Goal: Use online tool/utility: Utilize a website feature to perform a specific function

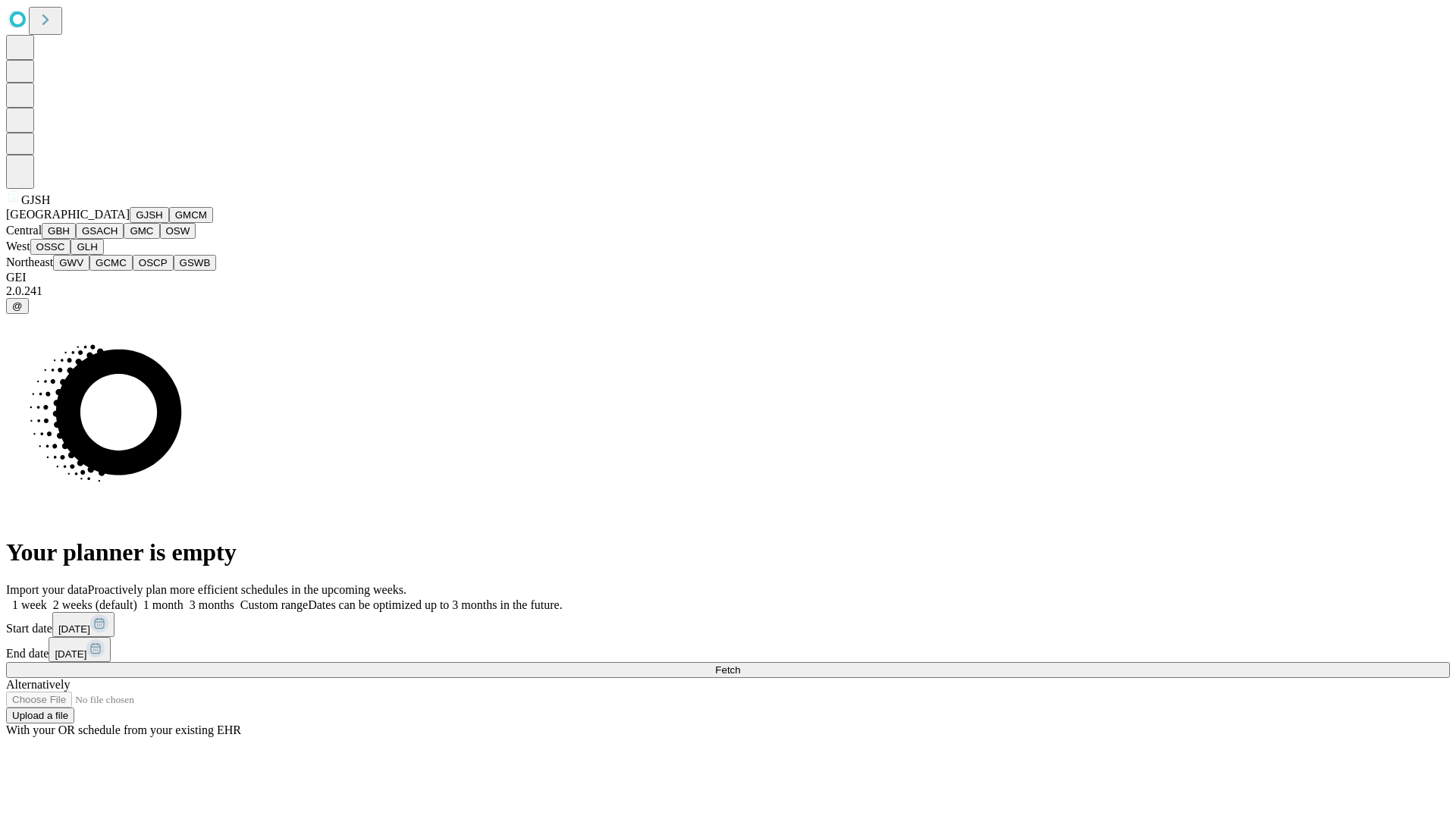
click at [130, 223] on button "GJSH" at bounding box center [149, 215] width 40 height 16
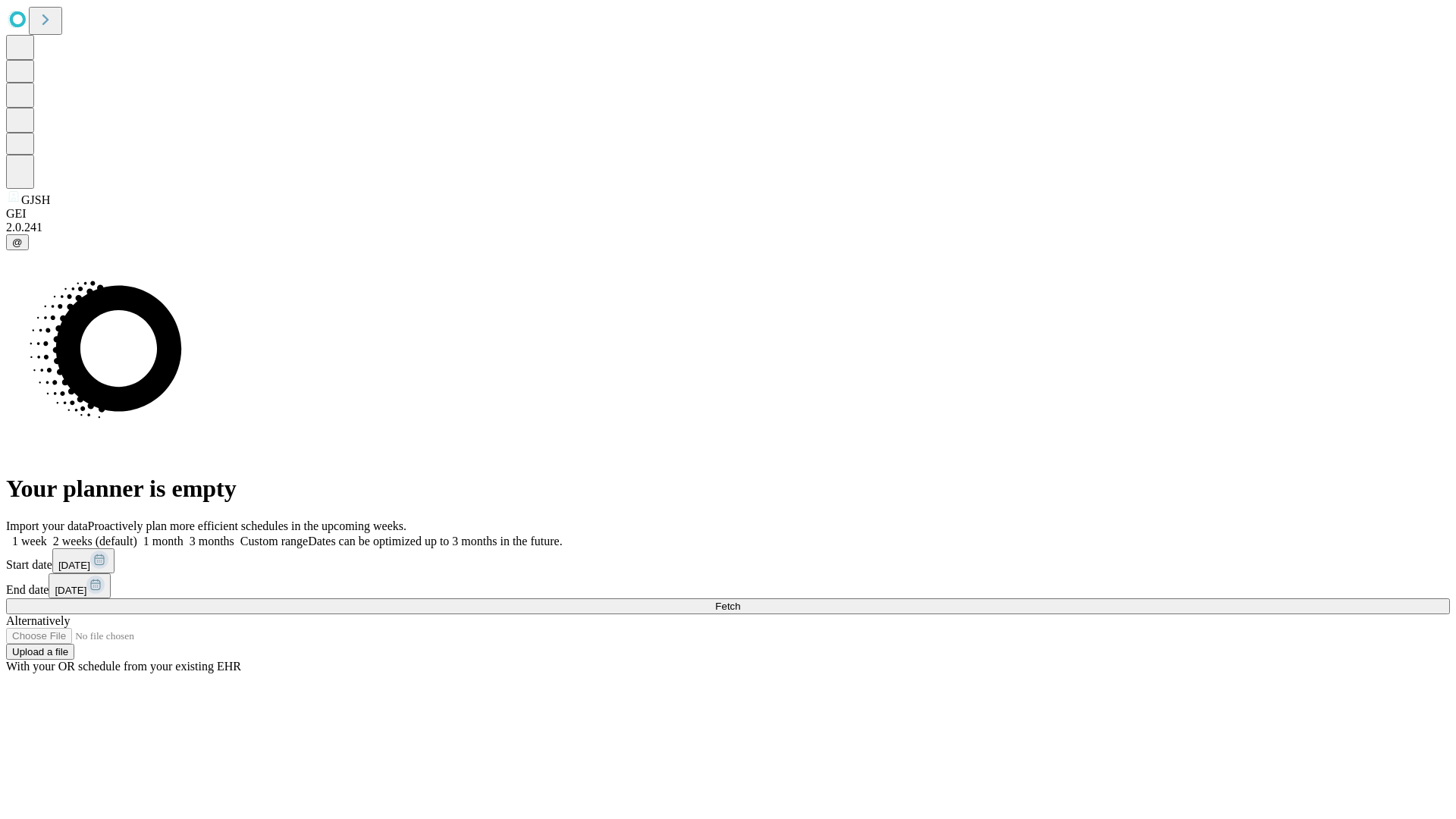
click at [47, 535] on label "1 week" at bounding box center [27, 541] width 41 height 13
click at [740, 600] on span "Fetch" at bounding box center [727, 606] width 25 height 11
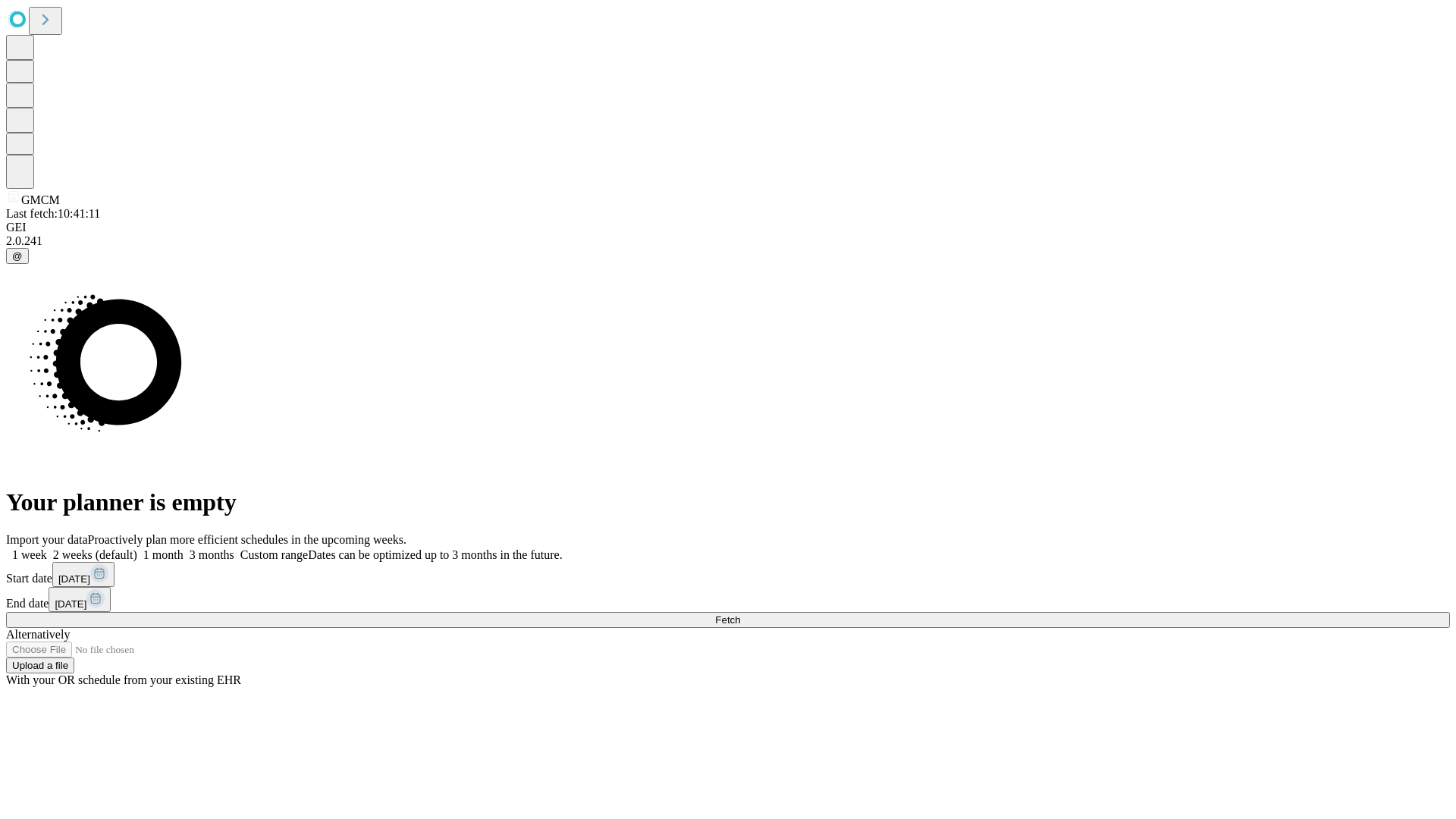
click at [47, 549] on label "1 week" at bounding box center [27, 555] width 41 height 13
click at [740, 614] on span "Fetch" at bounding box center [727, 620] width 25 height 11
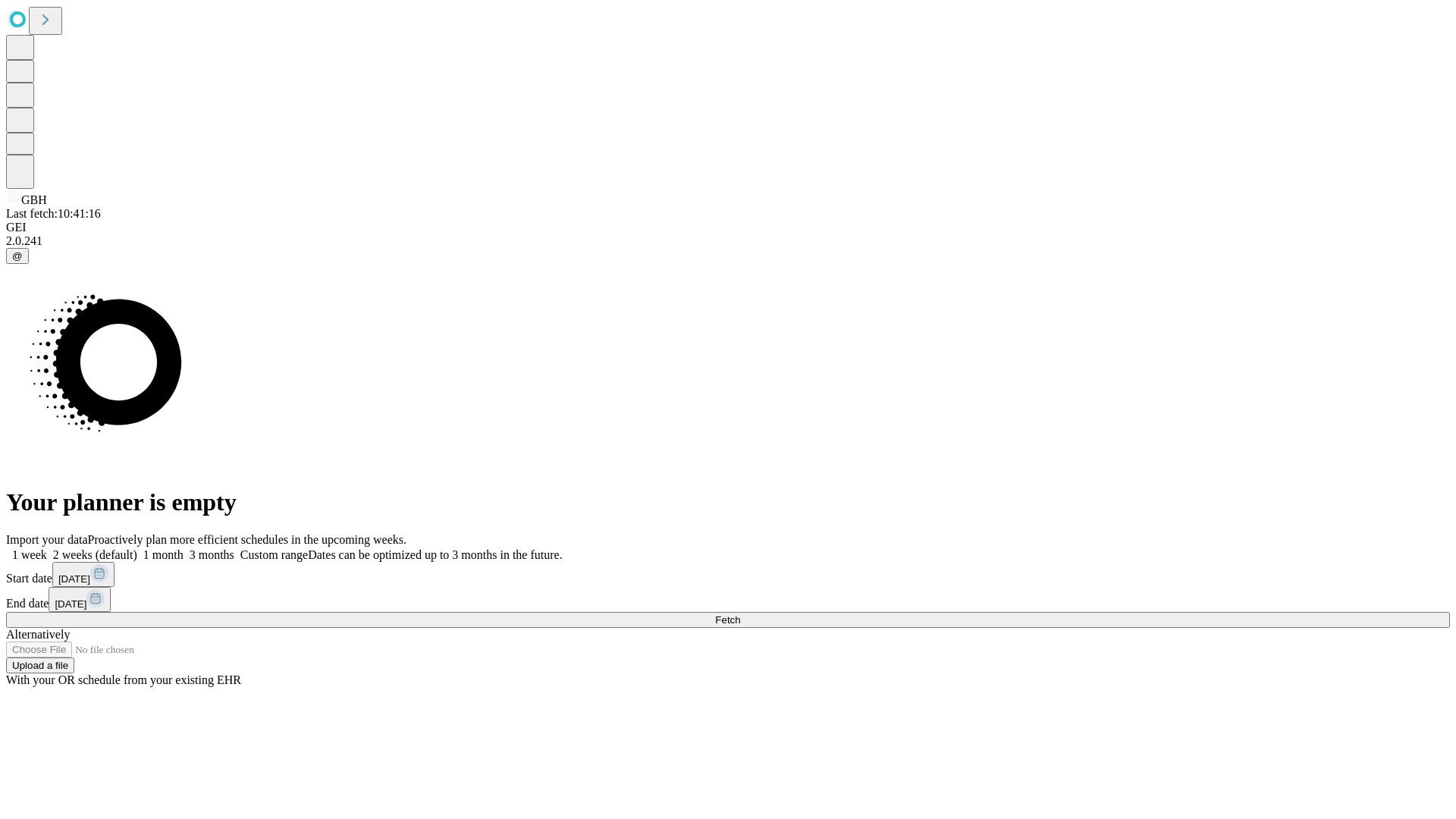
click at [47, 549] on label "1 week" at bounding box center [27, 555] width 41 height 13
click at [740, 614] on span "Fetch" at bounding box center [727, 620] width 25 height 11
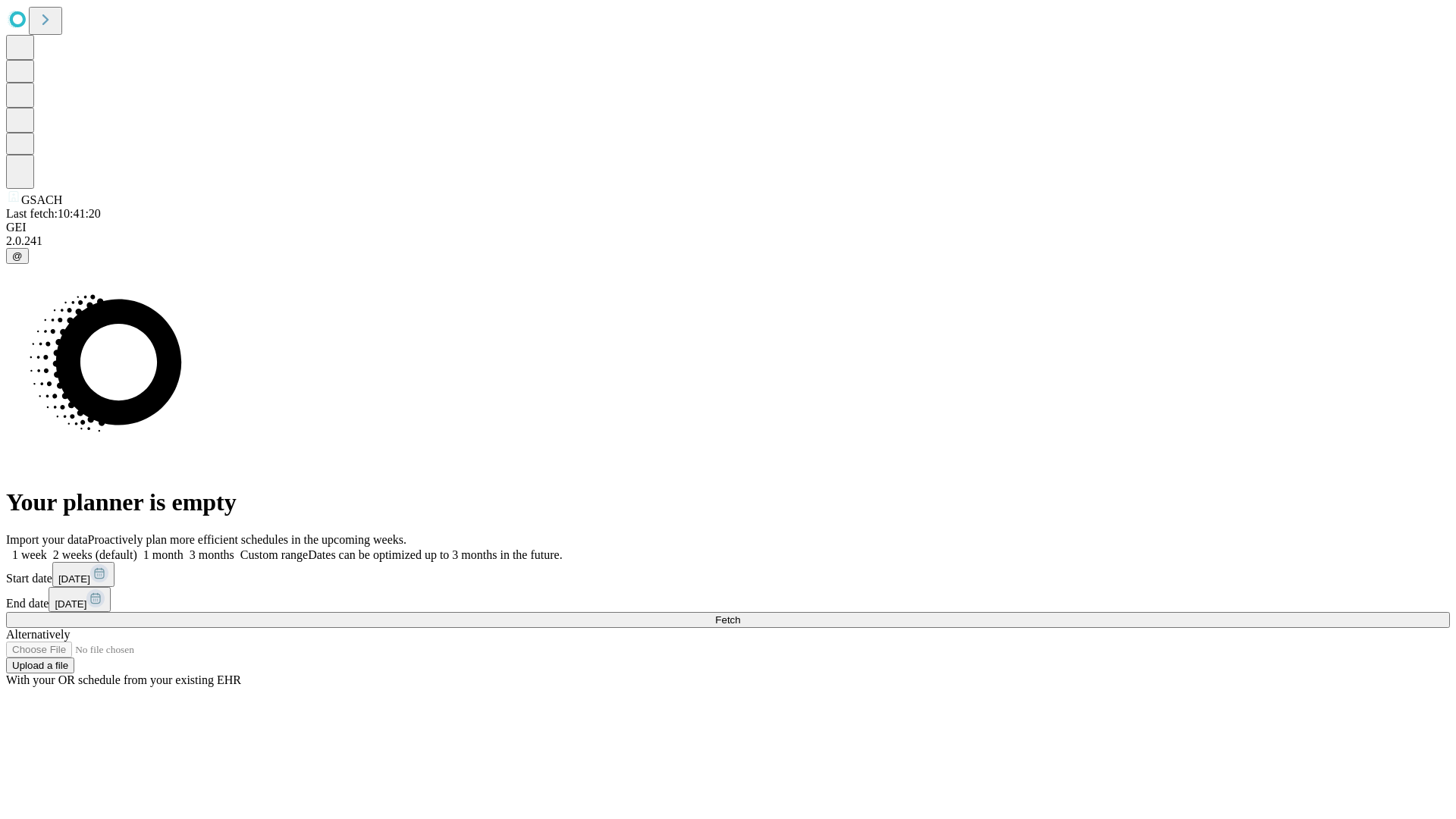
click at [47, 549] on label "1 week" at bounding box center [27, 555] width 41 height 13
click at [740, 614] on span "Fetch" at bounding box center [727, 620] width 25 height 11
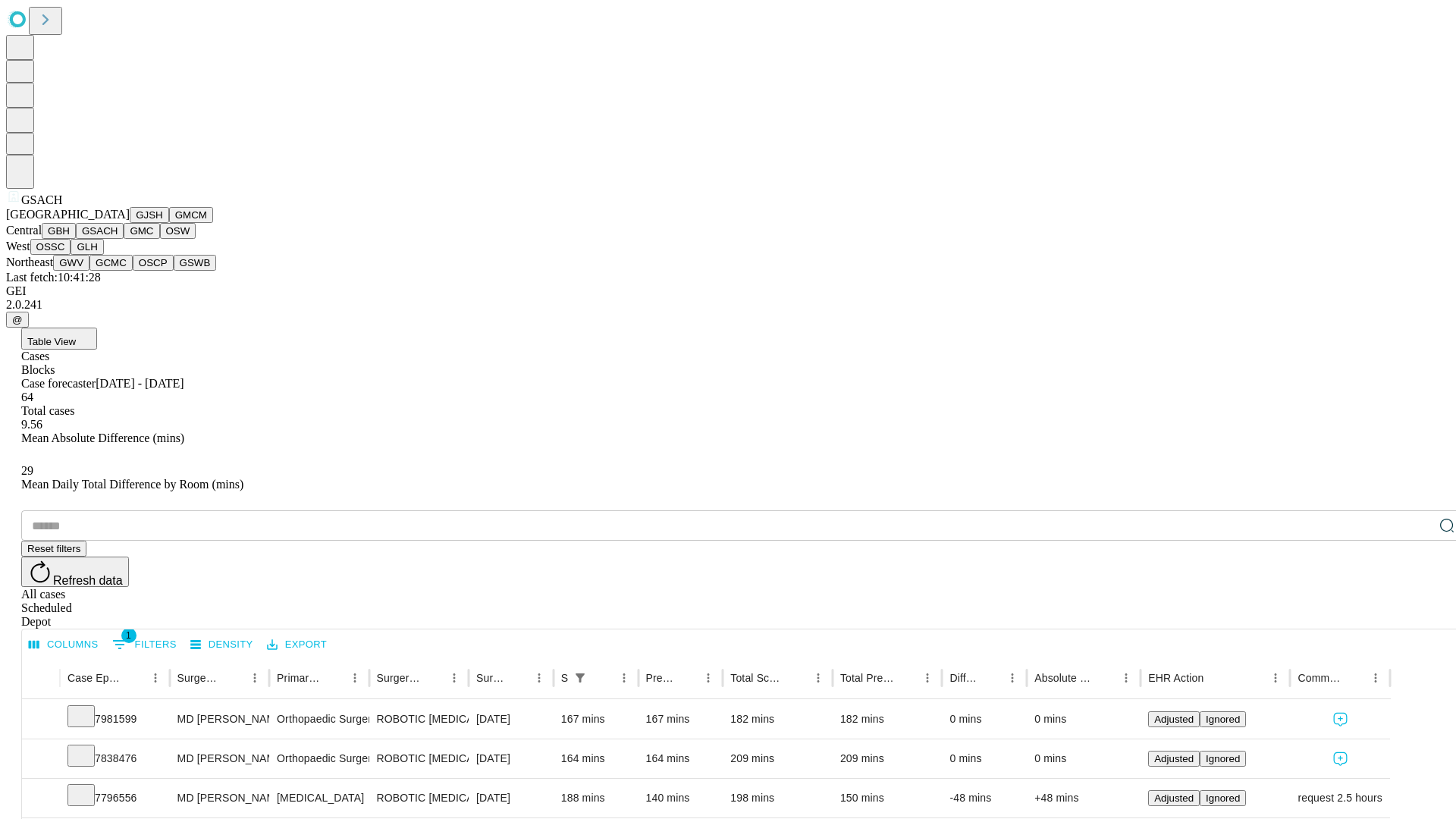
click at [123, 239] on button "GMC" at bounding box center [141, 231] width 35 height 16
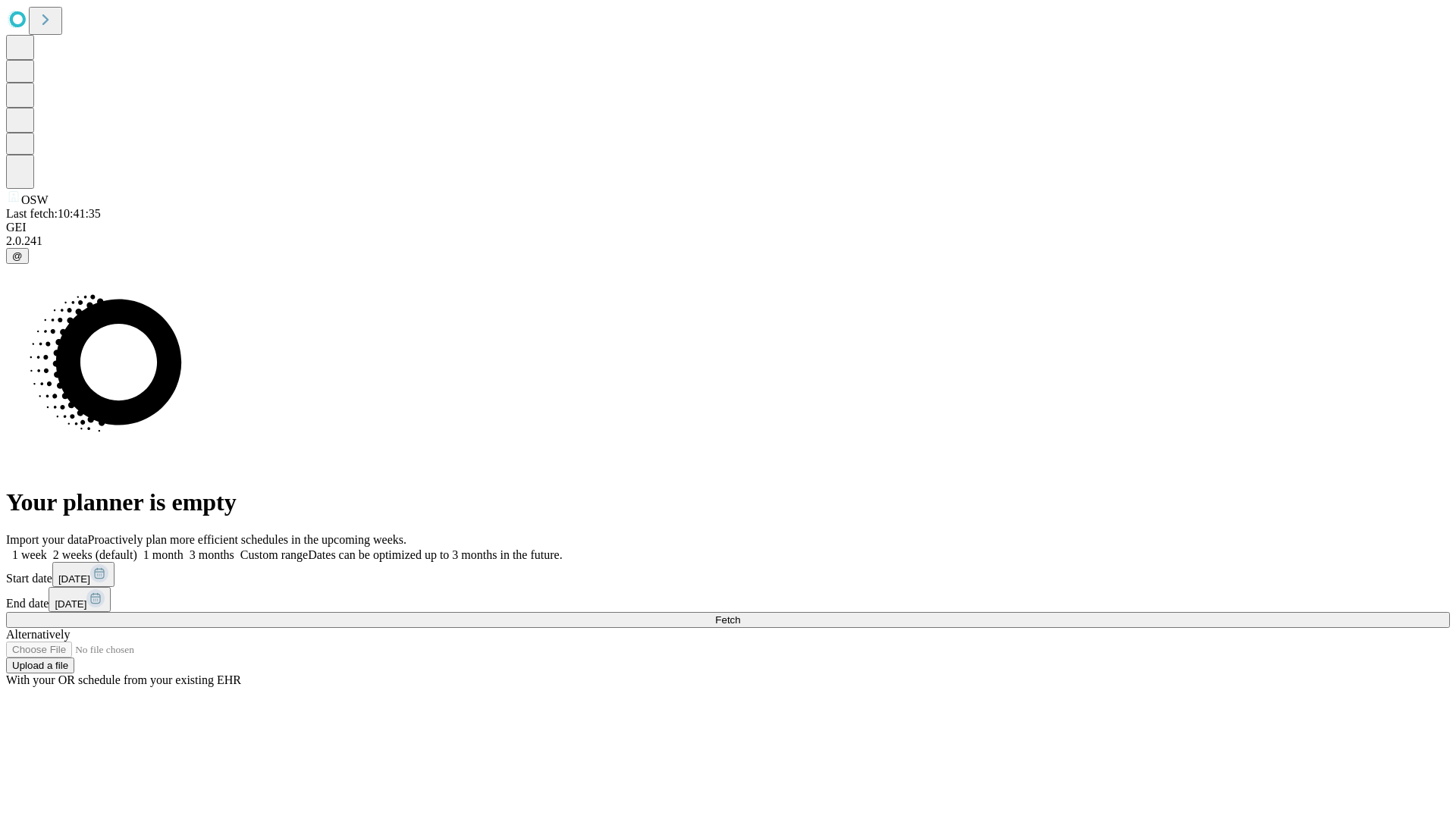
click at [47, 549] on label "1 week" at bounding box center [27, 555] width 41 height 13
click at [740, 614] on span "Fetch" at bounding box center [727, 620] width 25 height 11
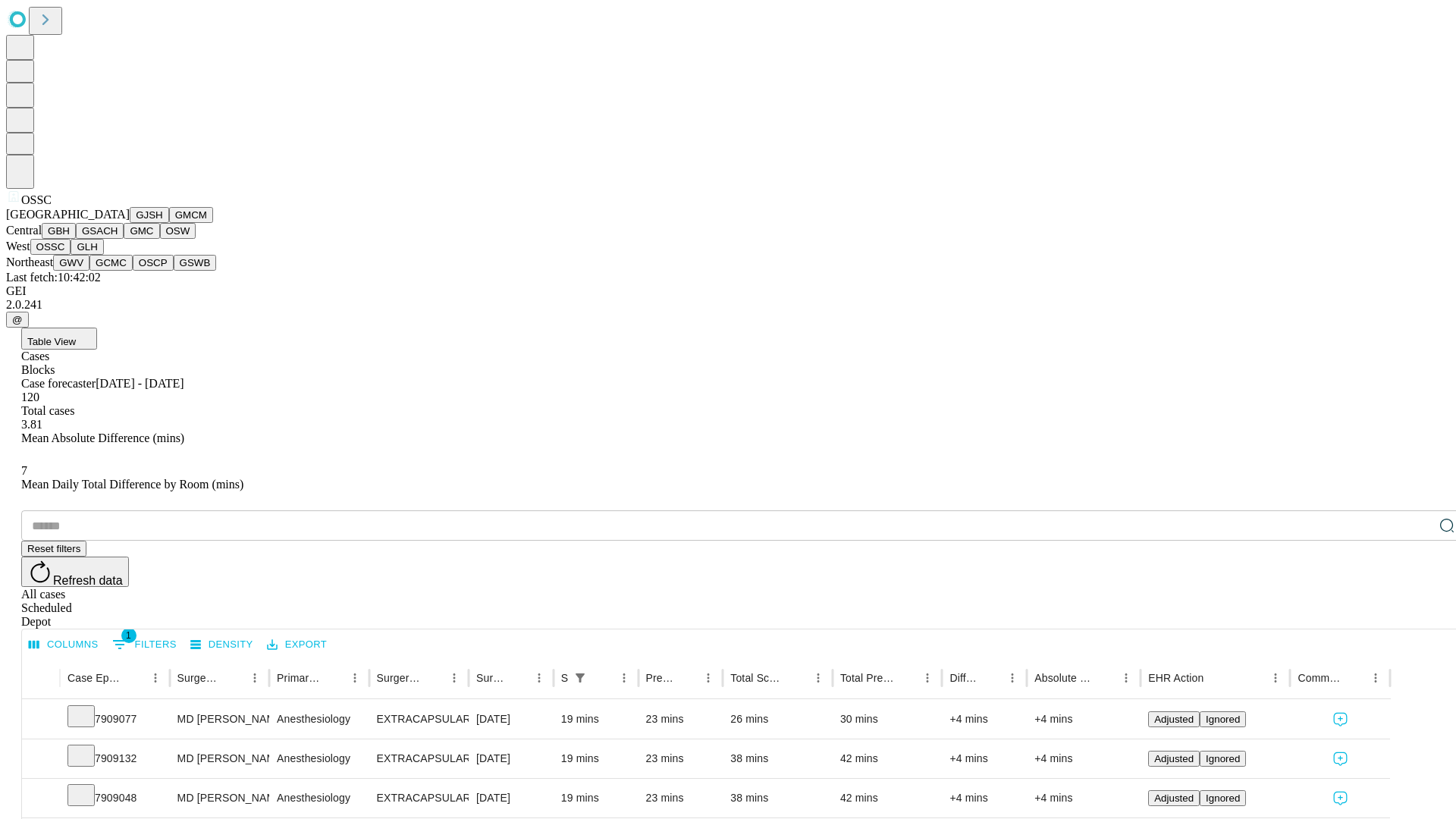
click at [103, 255] on button "GLH" at bounding box center [86, 247] width 32 height 16
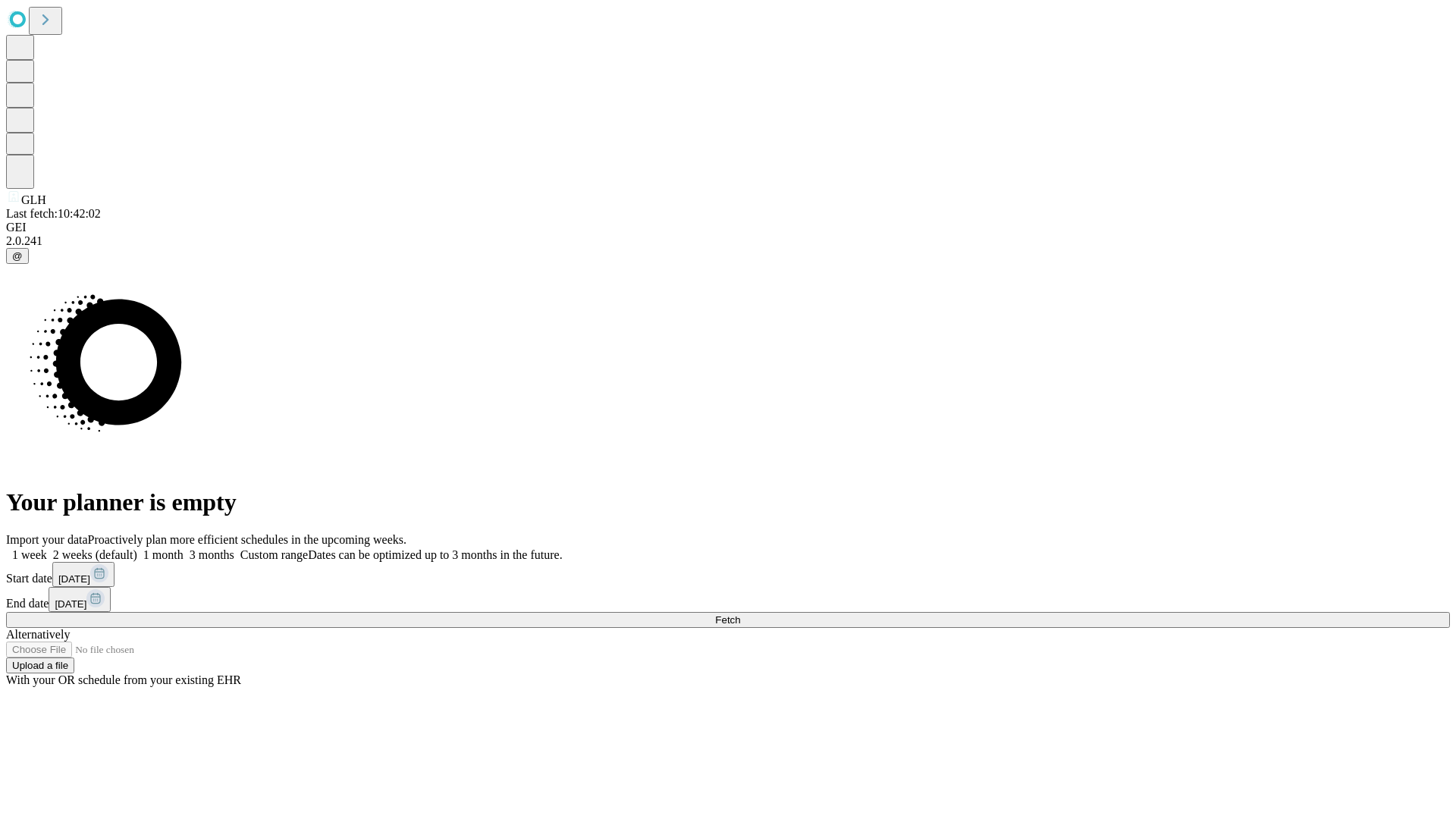
click at [47, 549] on label "1 week" at bounding box center [27, 555] width 41 height 13
click at [740, 614] on span "Fetch" at bounding box center [727, 620] width 25 height 11
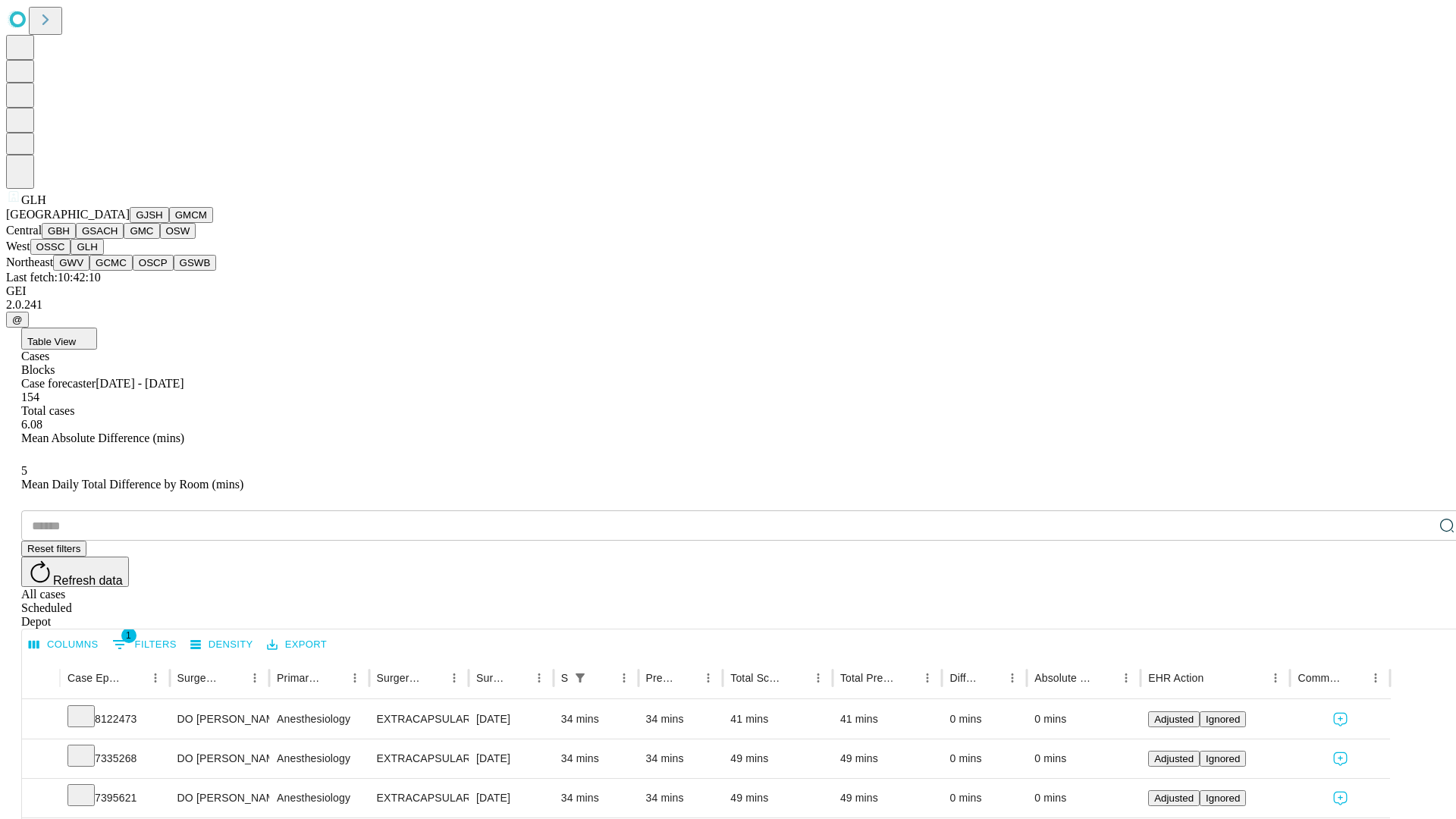
click at [90, 271] on button "GWV" at bounding box center [71, 263] width 36 height 16
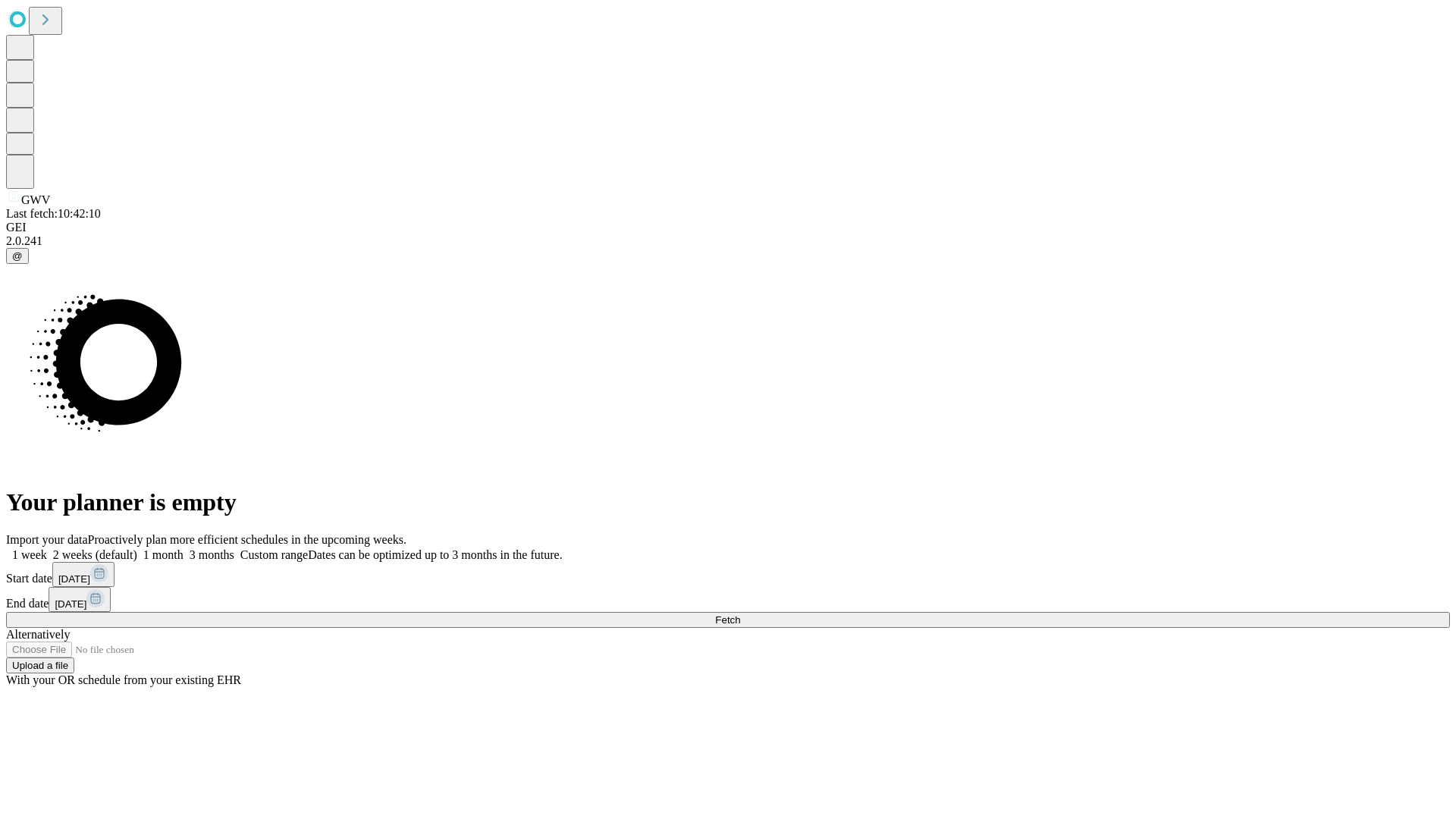
click at [47, 549] on label "1 week" at bounding box center [27, 555] width 41 height 13
click at [740, 614] on span "Fetch" at bounding box center [727, 620] width 25 height 11
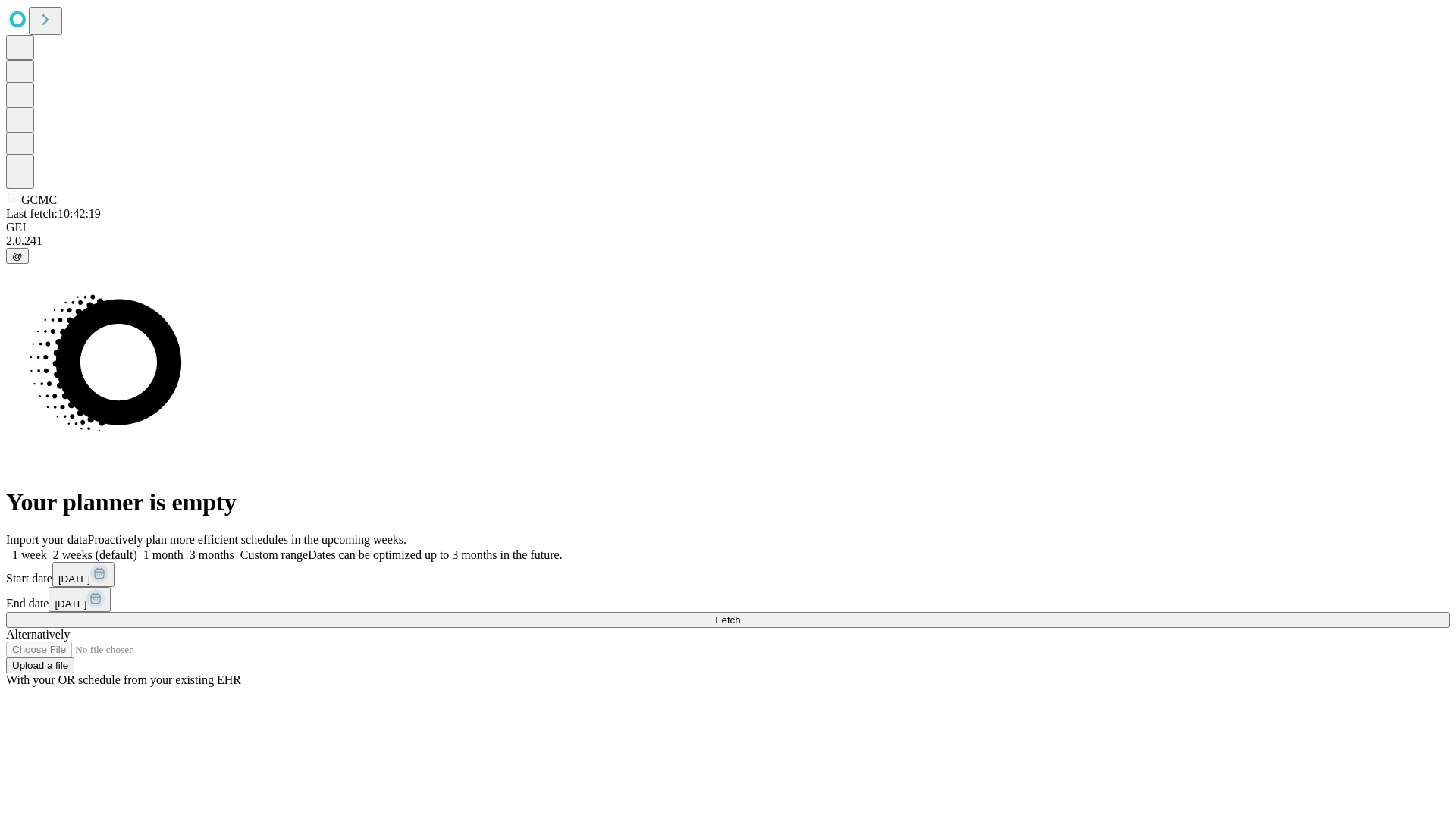
click at [47, 549] on label "1 week" at bounding box center [27, 555] width 41 height 13
click at [740, 614] on span "Fetch" at bounding box center [727, 620] width 25 height 11
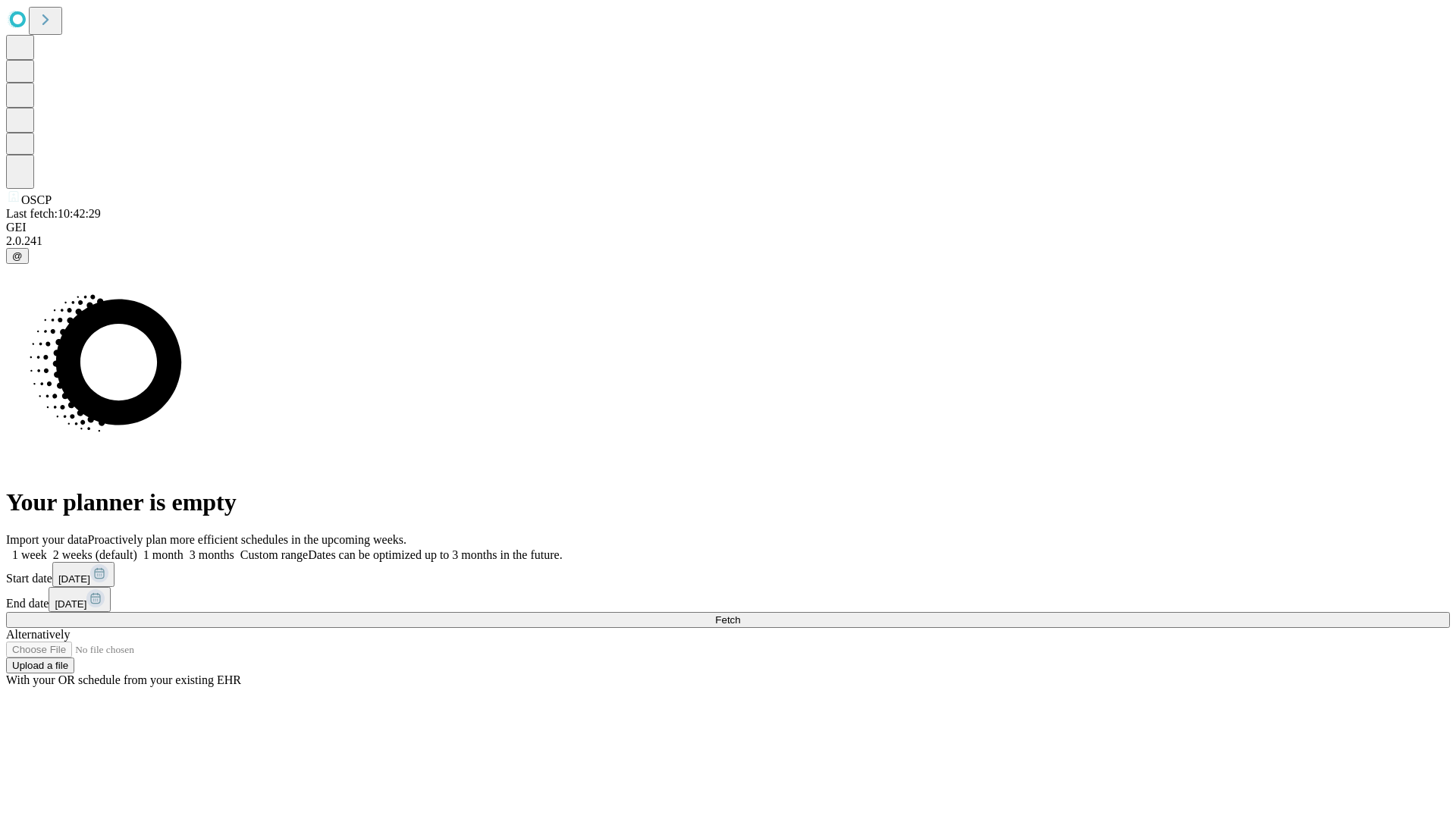
click at [47, 549] on label "1 week" at bounding box center [27, 555] width 41 height 13
click at [740, 614] on span "Fetch" at bounding box center [727, 620] width 25 height 11
